Goal: Find contact information: Find contact information

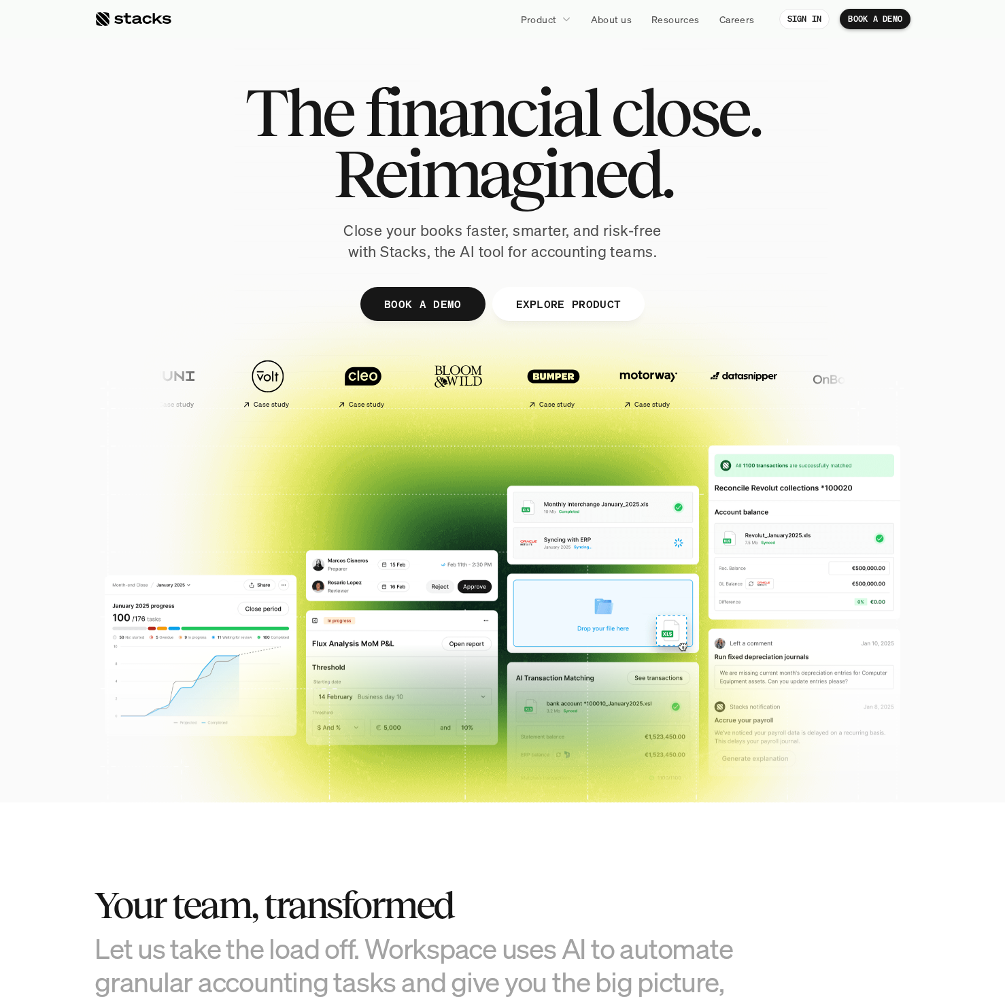
click at [98, 20] on div at bounding box center [132, 19] width 77 height 16
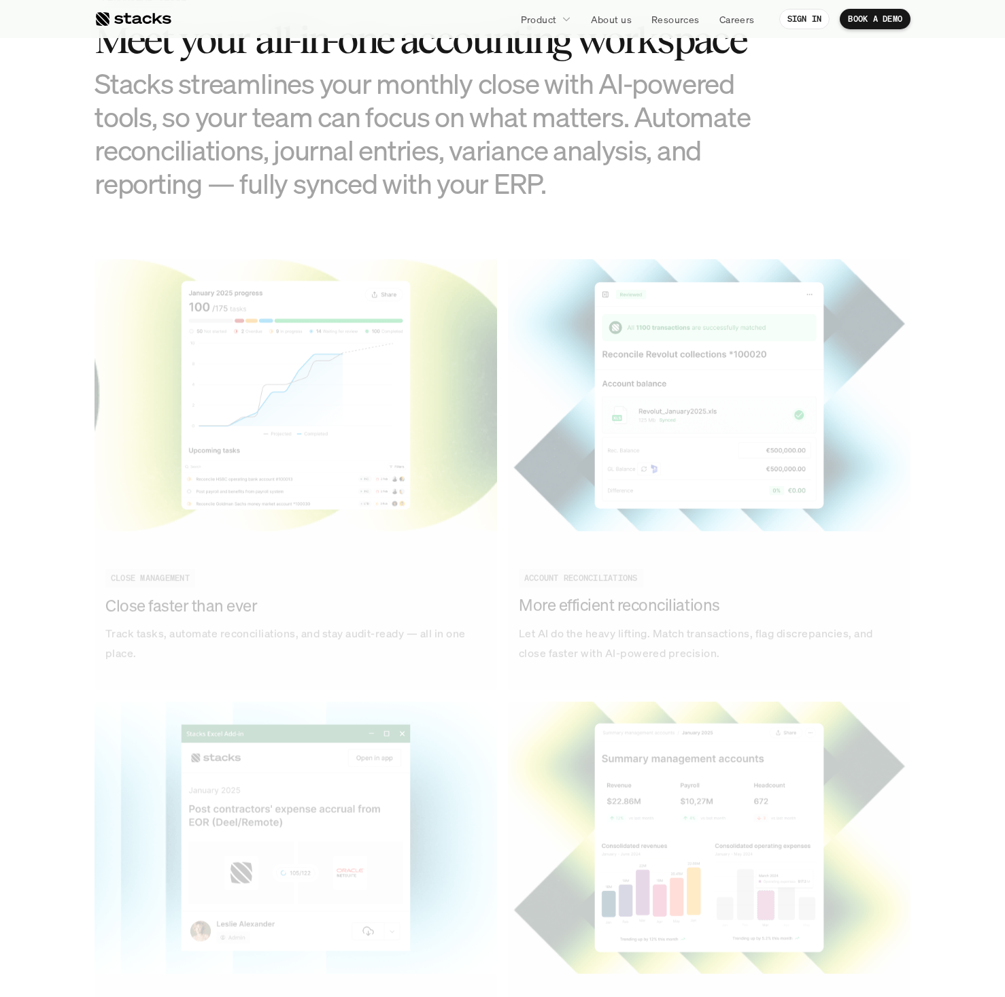
scroll to position [4501, 0]
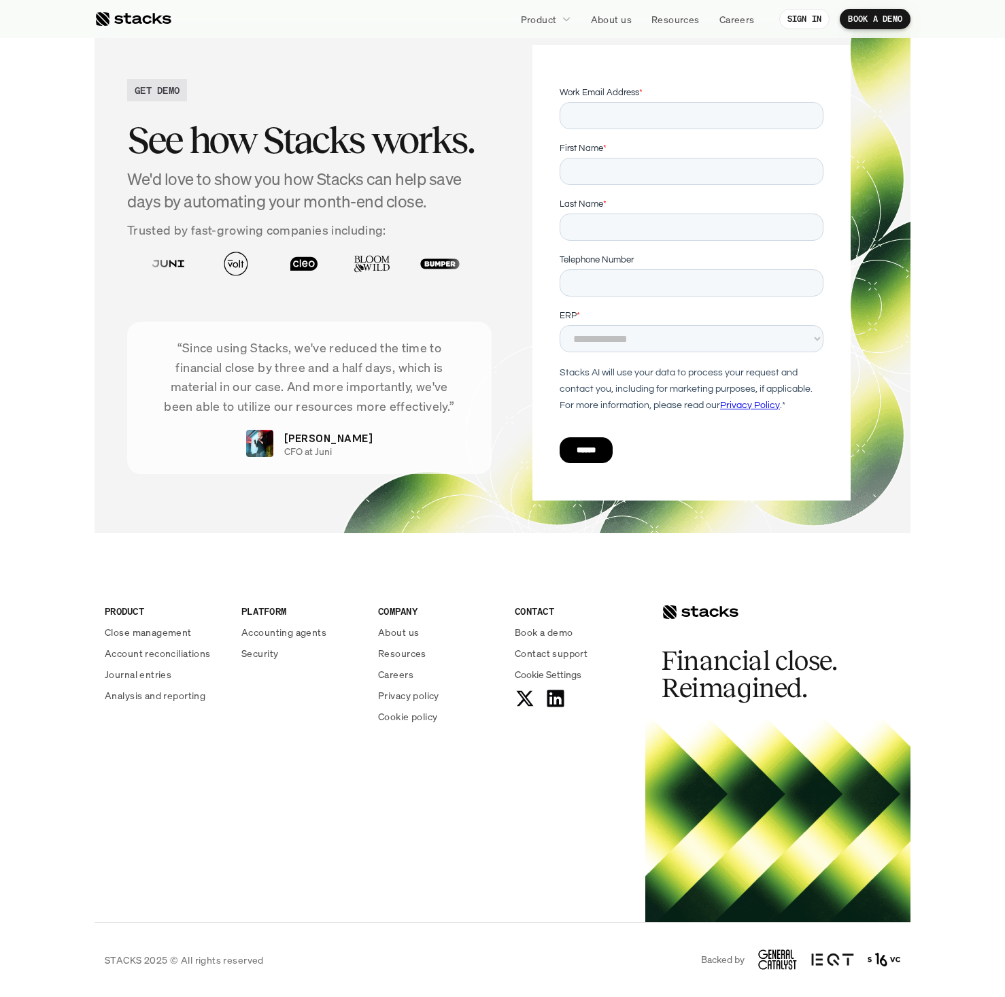
click at [903, 705] on div "Financial close. Reimagined." at bounding box center [777, 639] width 265 height 158
click at [377, 838] on div "PRODUCT Close management Account reconciliations Journal entries Analysis and r…" at bounding box center [502, 741] width 816 height 362
click at [378, 625] on p "About us" at bounding box center [398, 632] width 41 height 14
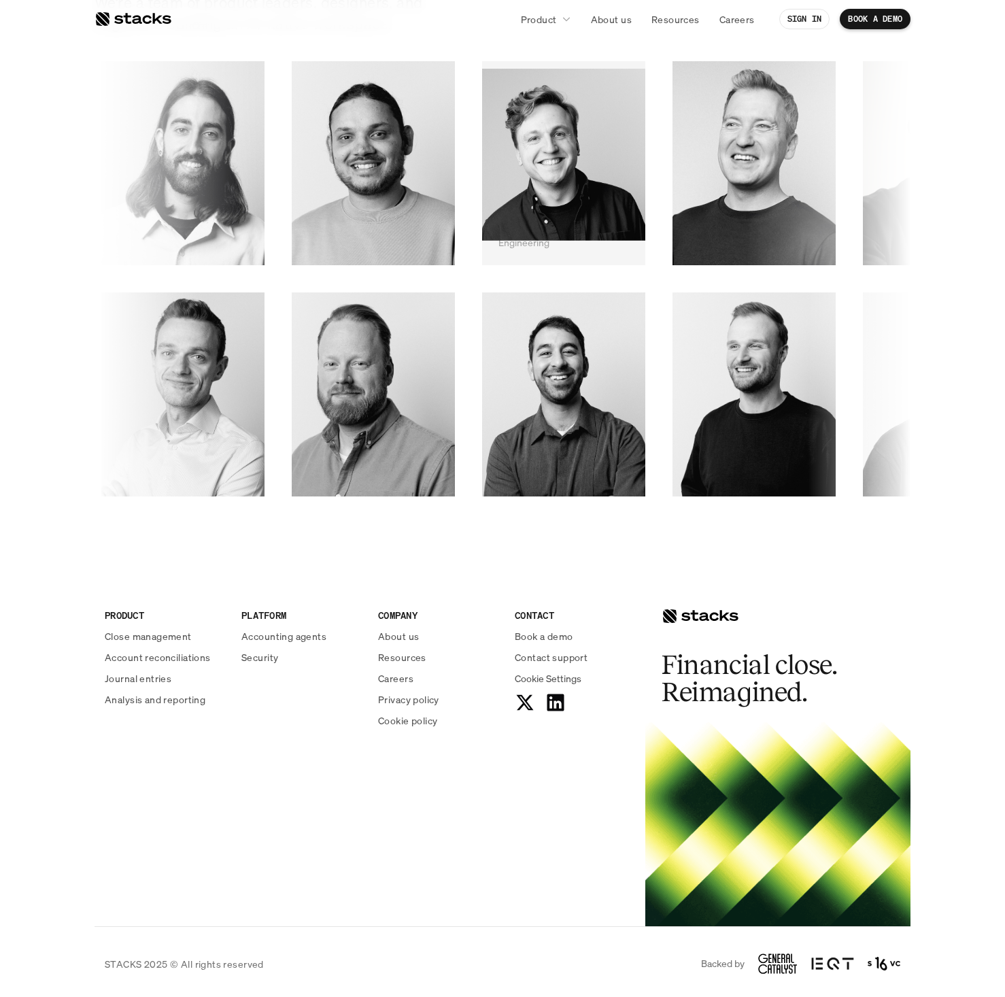
scroll to position [1929, 0]
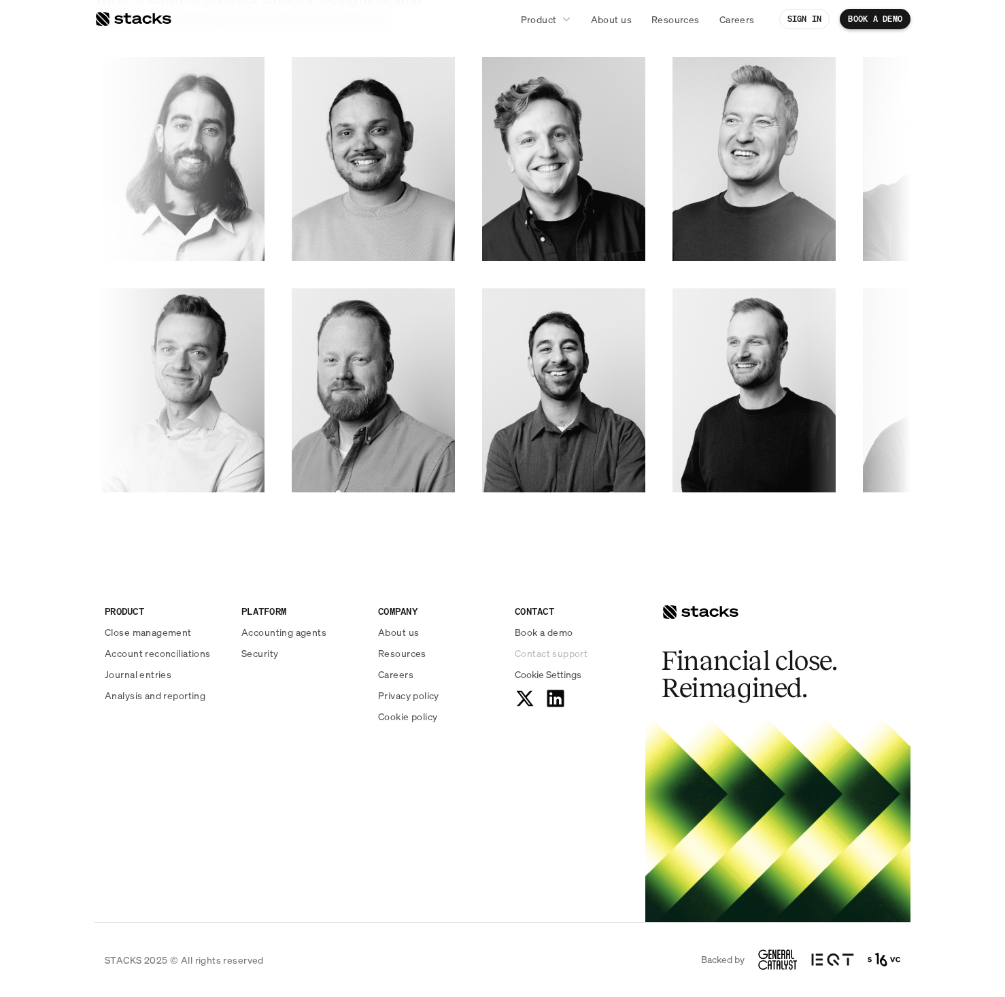
click at [564, 652] on p "Contact support" at bounding box center [551, 653] width 73 height 14
click at [551, 637] on p "Book a demo" at bounding box center [544, 632] width 58 height 14
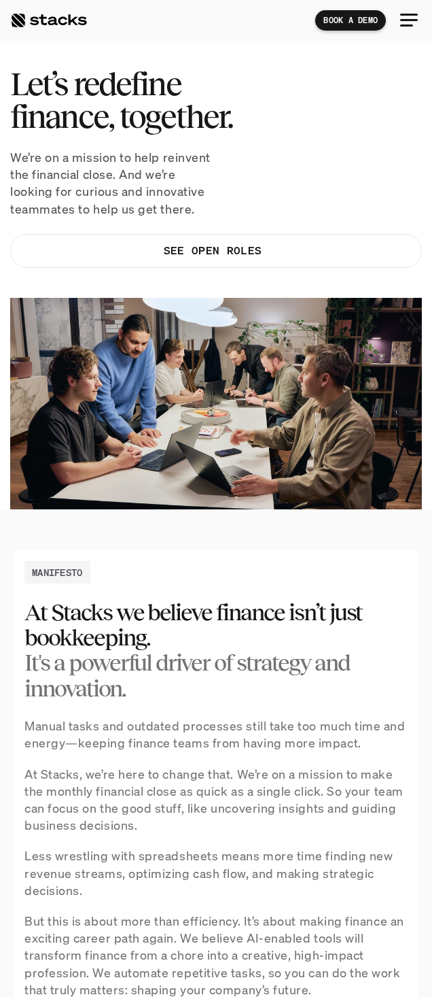
click at [20, 22] on div at bounding box center [48, 20] width 77 height 16
